Goal: Task Accomplishment & Management: Manage account settings

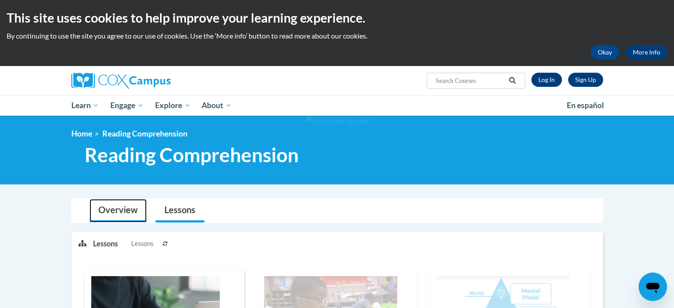
click at [110, 214] on link "Overview" at bounding box center [118, 210] width 57 height 23
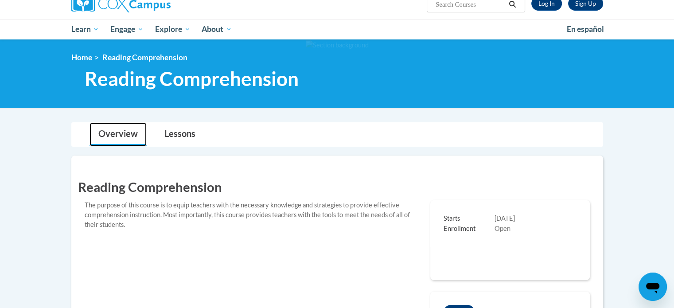
scroll to position [74, 0]
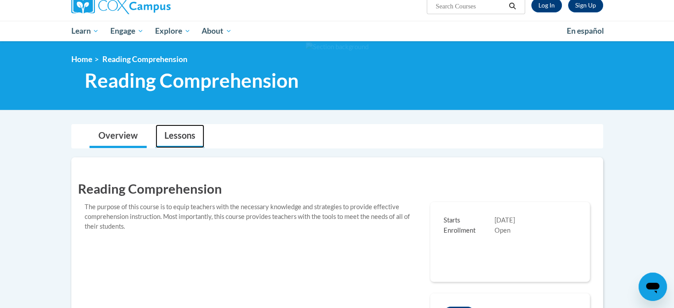
click at [175, 136] on link "Lessons" at bounding box center [180, 136] width 49 height 23
click at [179, 136] on link "Lessons" at bounding box center [180, 136] width 49 height 23
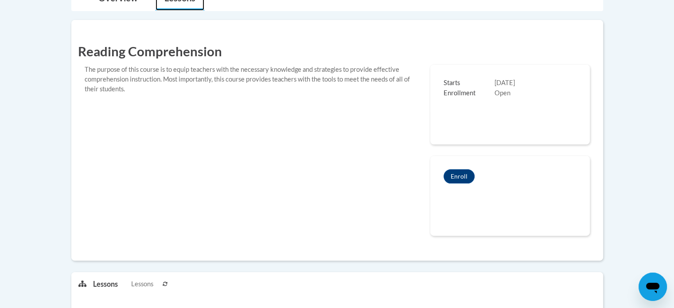
scroll to position [211, 0]
click at [167, 283] on icon at bounding box center [165, 284] width 5 height 5
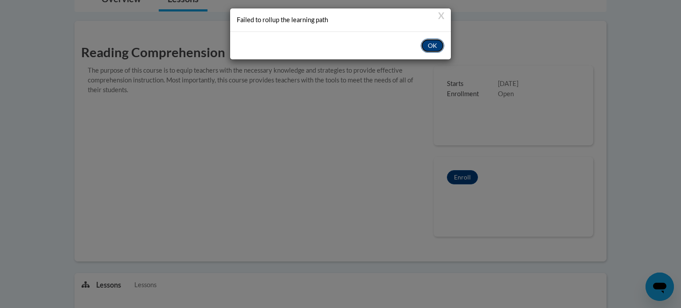
click at [437, 44] on button "OK" at bounding box center [432, 46] width 23 height 14
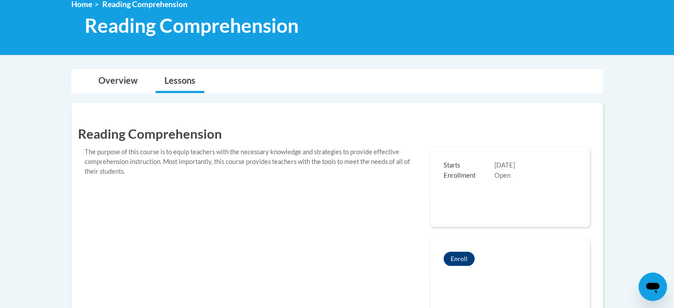
scroll to position [0, 0]
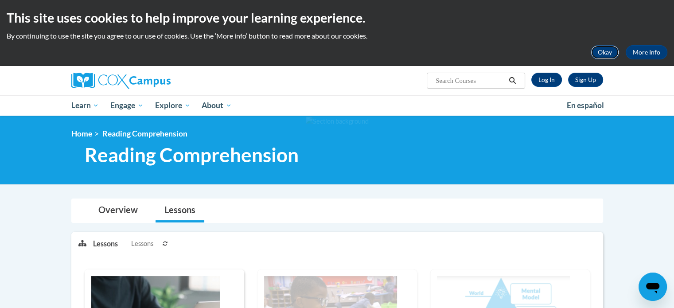
click at [607, 53] on button "Okay" at bounding box center [605, 52] width 28 height 14
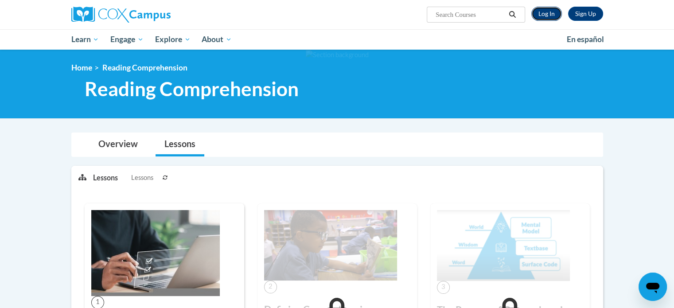
click at [550, 12] on link "Log In" at bounding box center [546, 14] width 31 height 14
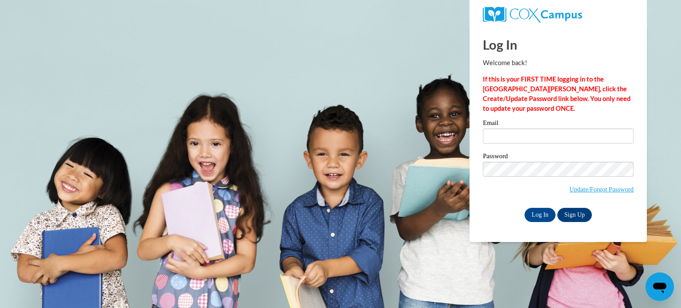
type input "[EMAIL_ADDRESS][DOMAIN_NAME]"
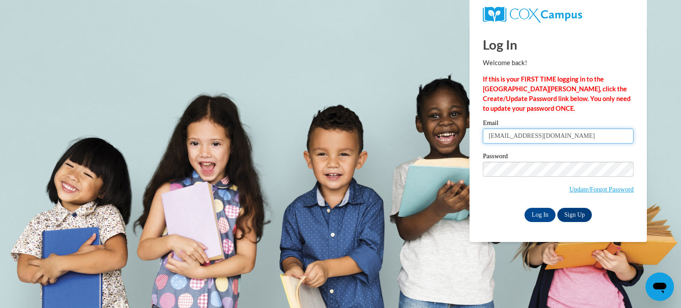
click at [512, 143] on input "[EMAIL_ADDRESS][DOMAIN_NAME]" at bounding box center [558, 136] width 151 height 15
click at [546, 214] on input "Log In" at bounding box center [539, 215] width 31 height 14
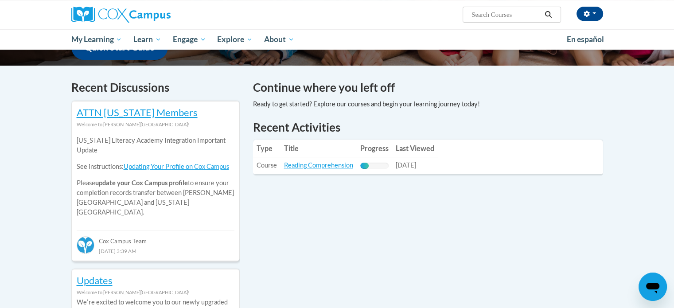
scroll to position [246, 0]
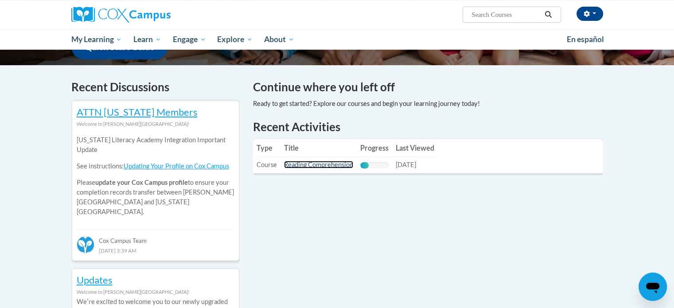
click at [319, 165] on link "Reading Comprehension" at bounding box center [318, 165] width 69 height 8
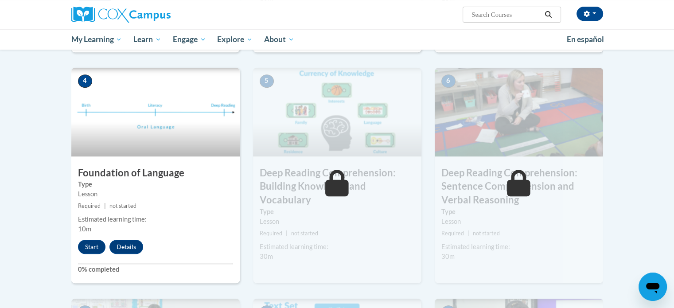
scroll to position [398, 0]
